Goal: Transaction & Acquisition: Register for event/course

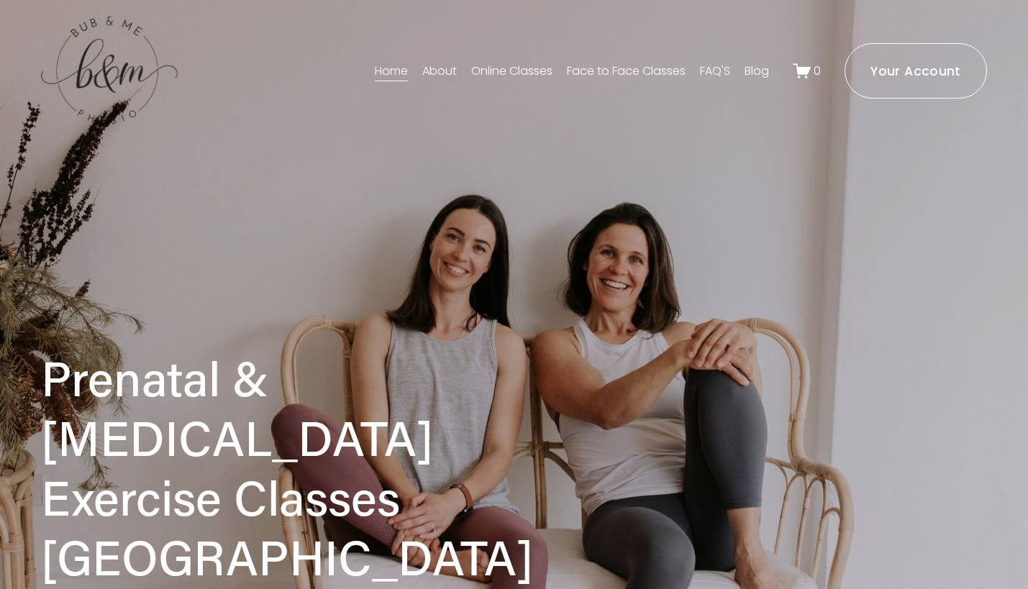
click at [638, 68] on link "Face to Face Classes" at bounding box center [626, 71] width 119 height 23
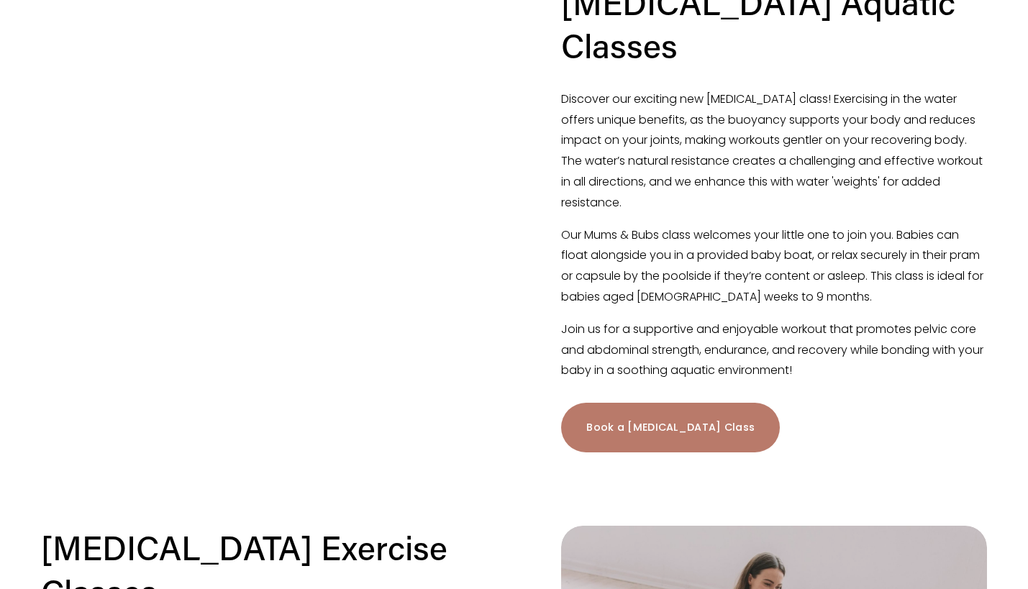
scroll to position [1393, 0]
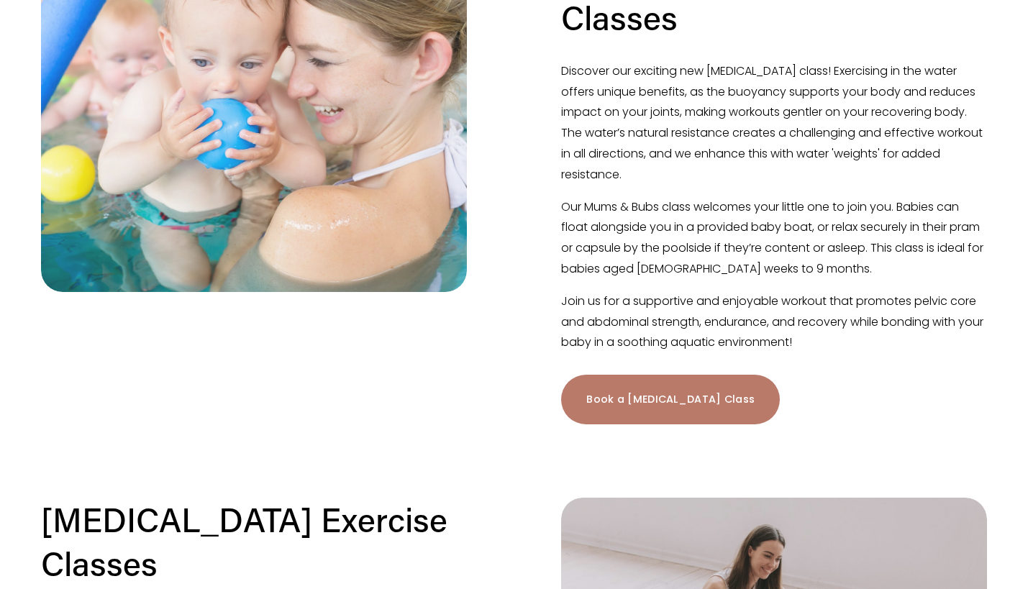
click at [639, 375] on link "Book a [MEDICAL_DATA] Class" at bounding box center [670, 400] width 219 height 50
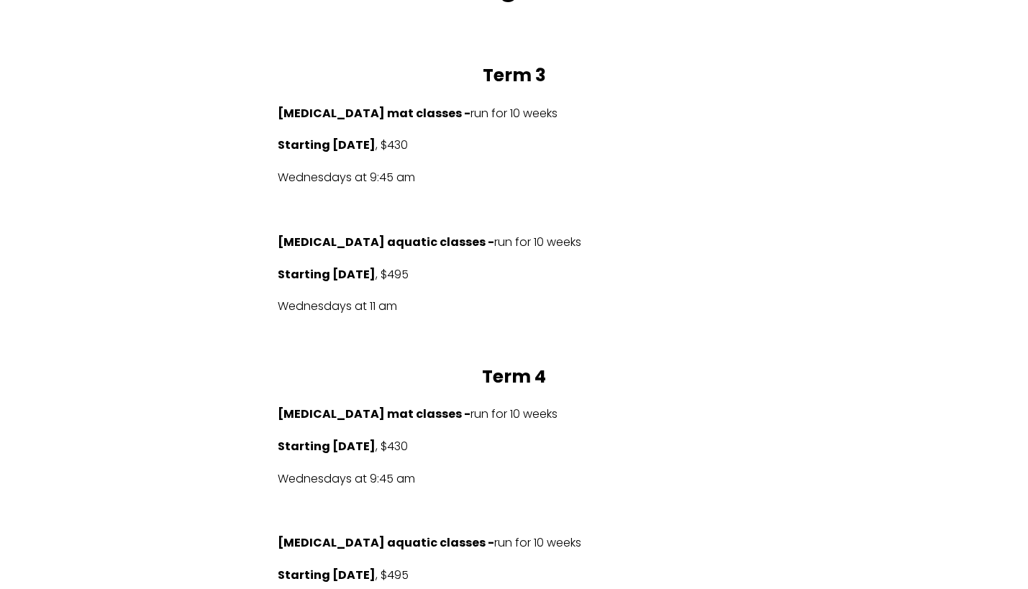
scroll to position [889, 0]
